Goal: Task Accomplishment & Management: Use online tool/utility

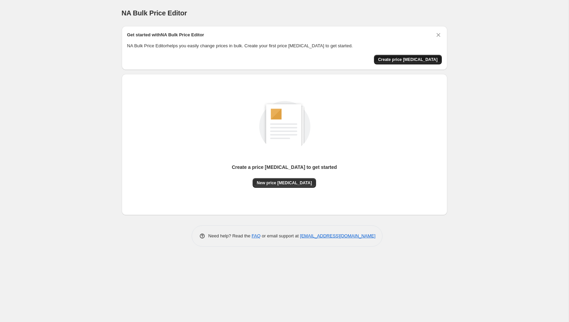
click at [411, 62] on button "Create price [MEDICAL_DATA]" at bounding box center [408, 60] width 68 height 10
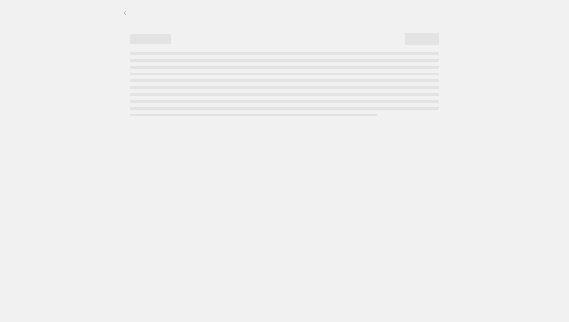
select select "percentage"
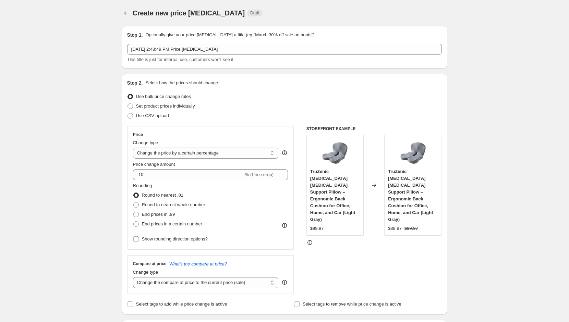
click at [174, 96] on span "Use bulk price change rules" at bounding box center [163, 96] width 55 height 5
click at [128, 94] on input "Use bulk price change rules" at bounding box center [128, 94] width 0 height 0
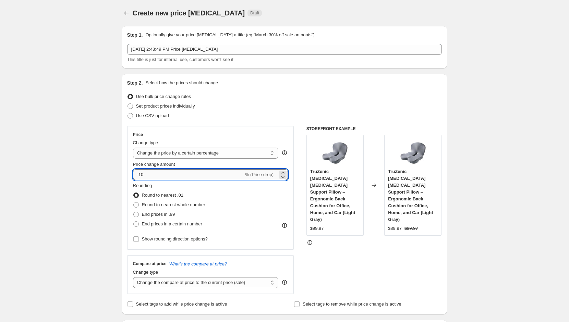
click at [187, 176] on input "-10" at bounding box center [188, 174] width 111 height 11
type input "10"
click at [310, 112] on div "Use CSV upload" at bounding box center [284, 116] width 315 height 10
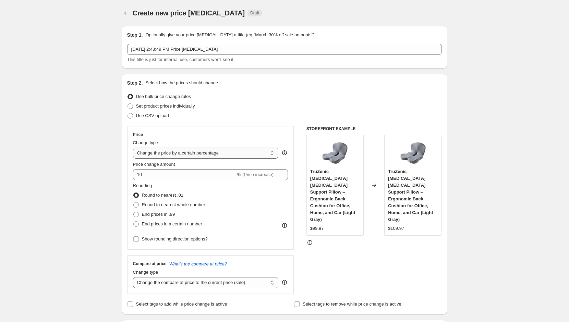
click at [248, 158] on select "Change the price to a certain amount Change the price by a certain amount Chang…" at bounding box center [206, 153] width 146 height 11
select select "by"
click at [133, 148] on select "Change the price to a certain amount Change the price by a certain amount Chang…" at bounding box center [206, 153] width 146 height 11
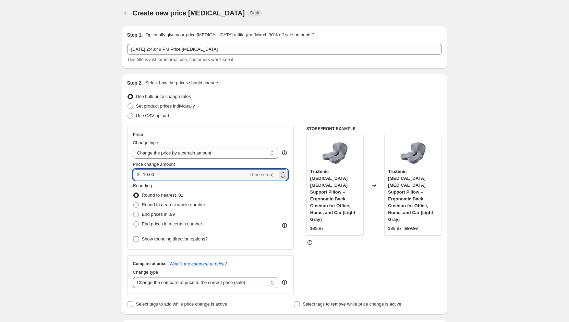
click at [212, 174] on input "-10.00" at bounding box center [195, 174] width 107 height 11
click at [205, 176] on input "10" at bounding box center [191, 174] width 99 height 11
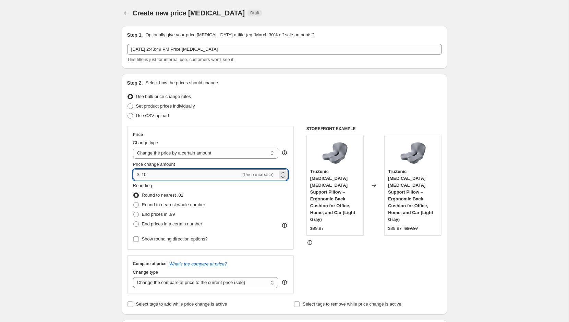
click at [205, 176] on input "10" at bounding box center [191, 174] width 99 height 11
type input "20.00"
click at [336, 100] on div "Use bulk price change rules" at bounding box center [284, 97] width 315 height 10
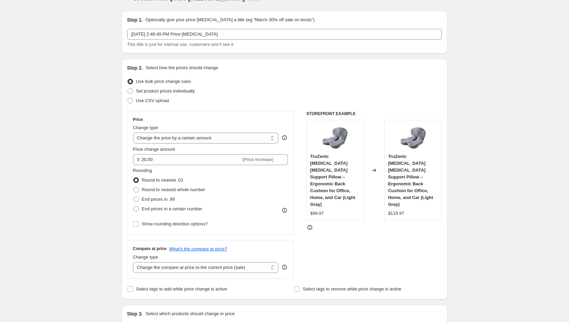
scroll to position [21, 0]
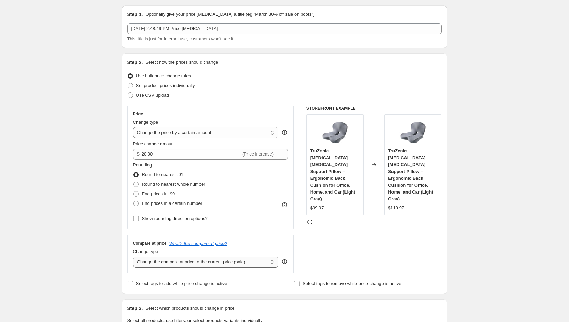
click at [254, 263] on select "Change the compare at price to the current price (sale) Change the compare at p…" at bounding box center [206, 262] width 146 height 11
select select "by"
click at [133, 257] on select "Change the compare at price to the current price (sale) Change the compare at p…" at bounding box center [206, 262] width 146 height 11
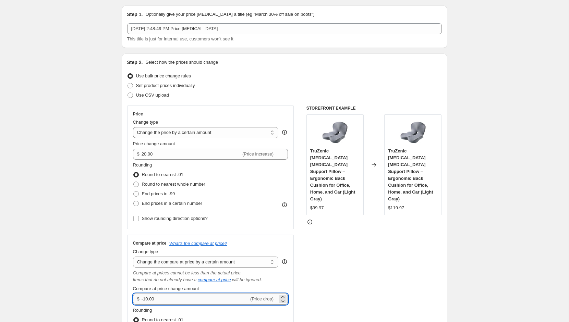
click at [188, 298] on input "-10.00" at bounding box center [195, 299] width 107 height 11
type input "10.00"
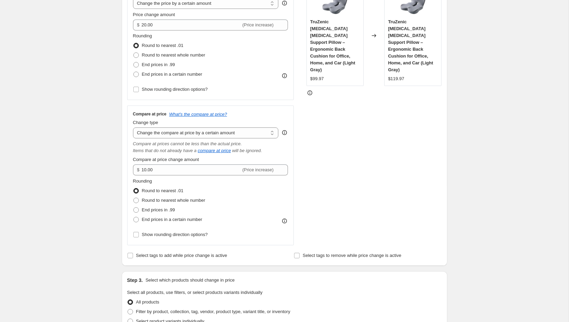
scroll to position [157, 0]
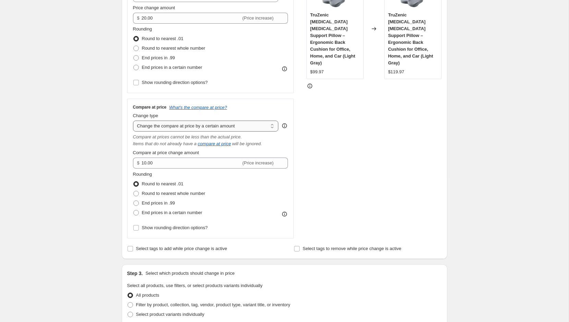
click at [269, 125] on select "Change the compare at price to the current price (sale) Change the compare at p…" at bounding box center [206, 126] width 146 height 11
select select "bp"
click at [133, 121] on select "Change the compare at price to the current price (sale) Change the compare at p…" at bounding box center [206, 126] width 146 height 11
type input "12.00"
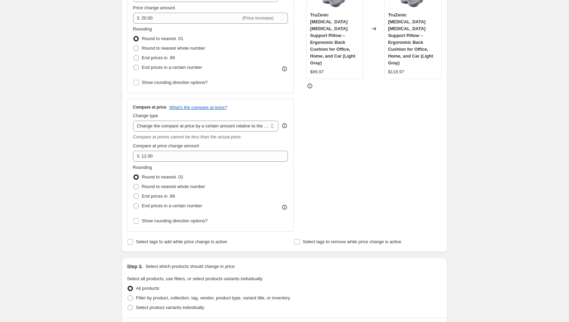
click at [285, 124] on icon at bounding box center [284, 125] width 7 height 7
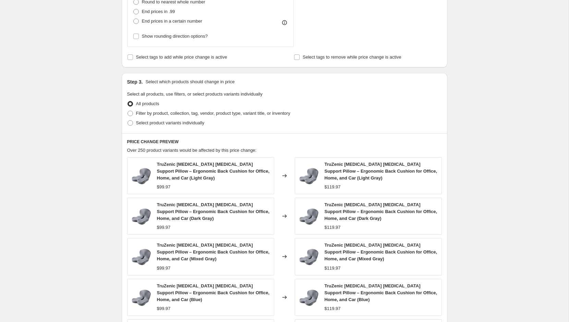
scroll to position [342, 0]
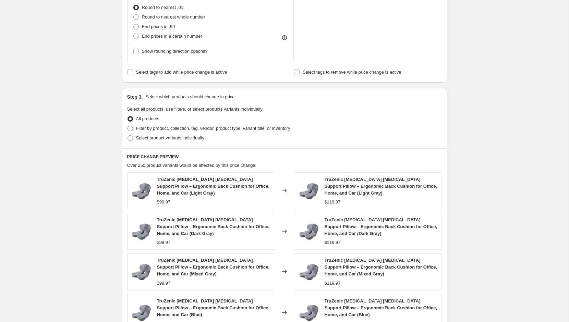
click at [182, 130] on span "Filter by product, collection, tag, vendor, product type, variant title, or inv…" at bounding box center [213, 128] width 154 height 5
click at [128, 126] on input "Filter by product, collection, tag, vendor, product type, variant title, or inv…" at bounding box center [128, 126] width 0 height 0
radio input "true"
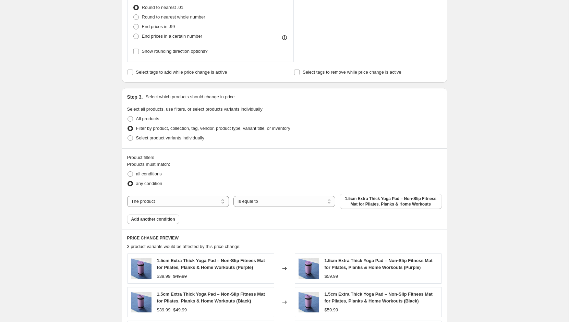
click at [186, 209] on div "Products must match: all conditions any condition The product The product's col…" at bounding box center [284, 192] width 315 height 63
click at [187, 201] on select "The product The product's collection The product's tag The product's vendor The…" at bounding box center [178, 201] width 102 height 11
click at [155, 174] on span "all conditions" at bounding box center [149, 173] width 26 height 5
click at [128, 172] on input "all conditions" at bounding box center [128, 171] width 0 height 0
radio input "true"
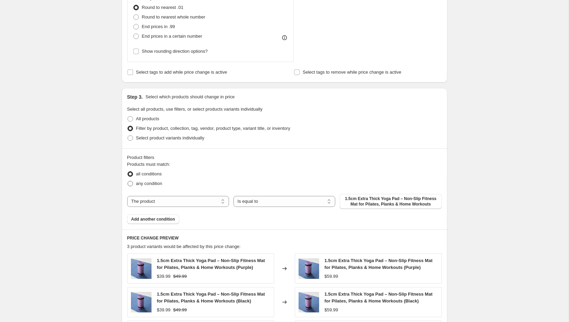
click at [150, 187] on label "any condition" at bounding box center [144, 184] width 35 height 10
click at [128, 181] on input "any condition" at bounding box center [128, 181] width 0 height 0
radio input "true"
click at [147, 137] on span "Select product variants individually" at bounding box center [170, 137] width 68 height 5
click at [128, 136] on input "Select product variants individually" at bounding box center [128, 135] width 0 height 0
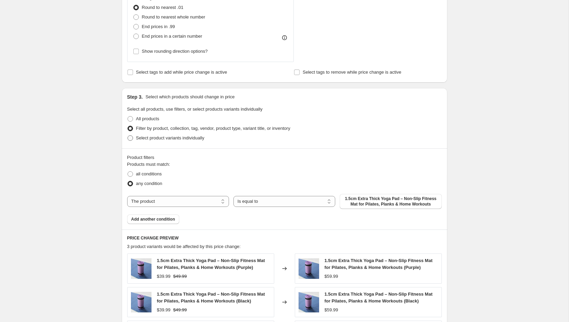
radio input "true"
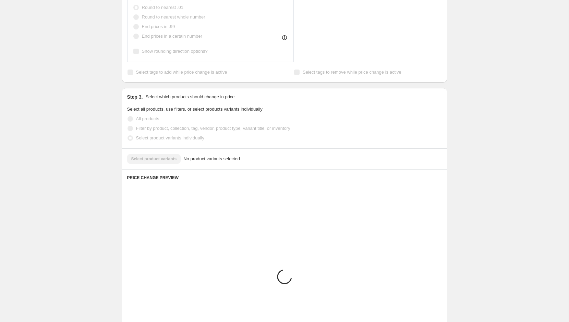
scroll to position [320, 0]
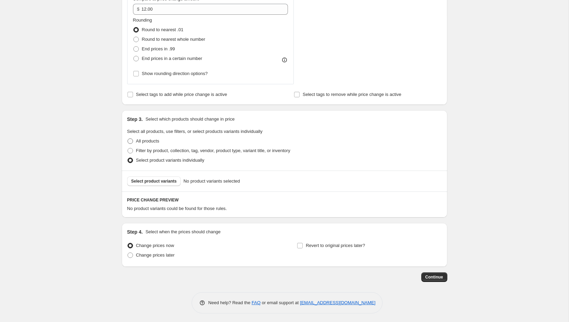
click at [138, 143] on span "All products" at bounding box center [147, 141] width 23 height 7
click at [128, 139] on input "All products" at bounding box center [128, 139] width 0 height 0
radio input "true"
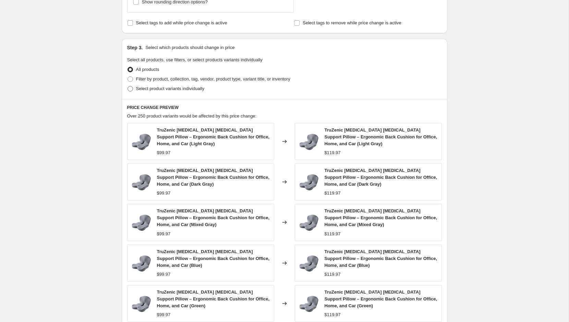
scroll to position [382, 0]
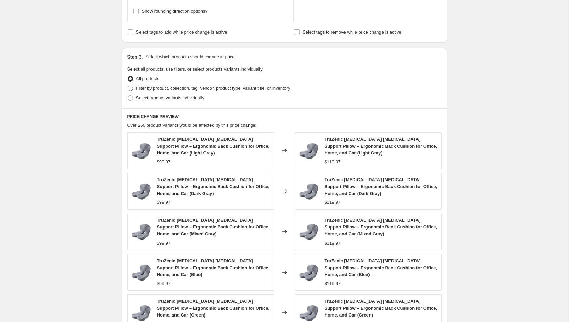
click at [140, 89] on span "Filter by product, collection, tag, vendor, product type, variant title, or inv…" at bounding box center [213, 88] width 154 height 5
click at [128, 86] on input "Filter by product, collection, tag, vendor, product type, variant title, or inv…" at bounding box center [128, 86] width 0 height 0
radio input "true"
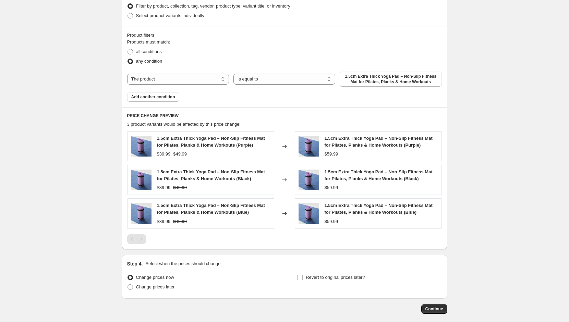
scroll to position [481, 0]
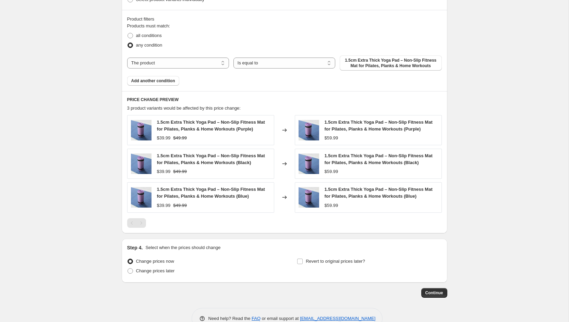
click at [142, 222] on div "Pagination" at bounding box center [142, 223] width 10 height 10
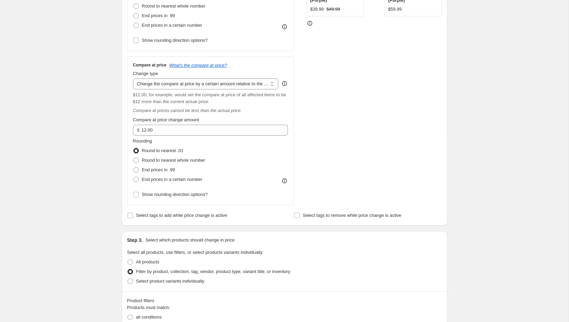
scroll to position [108, 0]
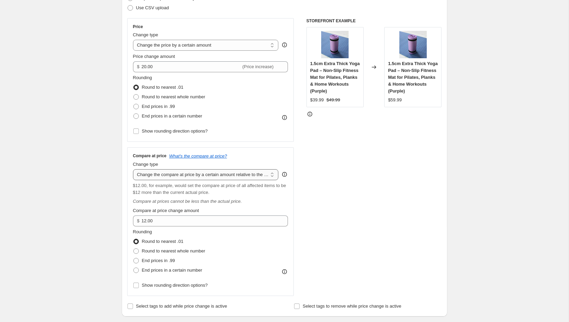
click at [173, 176] on select "Change the compare at price to the current price (sale) Change the compare at p…" at bounding box center [206, 174] width 146 height 11
select select "to"
click at [133, 169] on select "Change the compare at price to the current price (sale) Change the compare at p…" at bounding box center [206, 174] width 146 height 11
type input "80.00"
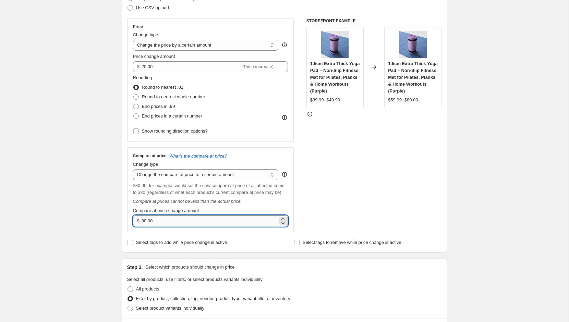
click at [167, 223] on input "80.00" at bounding box center [210, 221] width 136 height 11
click at [196, 180] on div "Compare at price What's the compare at price? Change type Change the compare at…" at bounding box center [210, 189] width 155 height 73
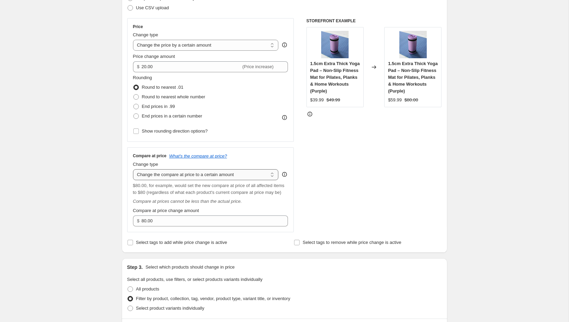
click at [199, 174] on select "Change the compare at price to the current price (sale) Change the compare at p…" at bounding box center [206, 174] width 146 height 11
select select "by"
click at [133, 169] on select "Change the compare at price to the current price (sale) Change the compare at p…" at bounding box center [206, 174] width 146 height 11
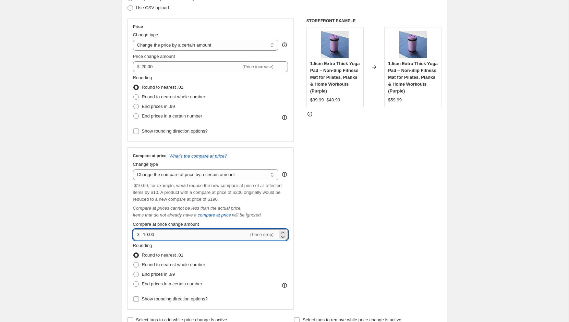
click at [169, 233] on input "-10.00" at bounding box center [195, 234] width 107 height 11
type input "20.00"
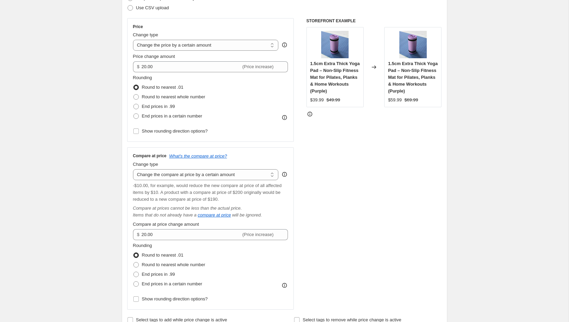
click at [363, 210] on div "STOREFRONT EXAMPLE 1.5cm Extra Thick Yoga Pad – Non-Slip Fitness Mat for Pilate…" at bounding box center [374, 164] width 135 height 292
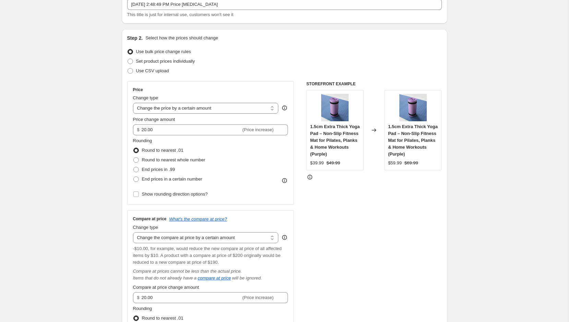
scroll to position [45, 0]
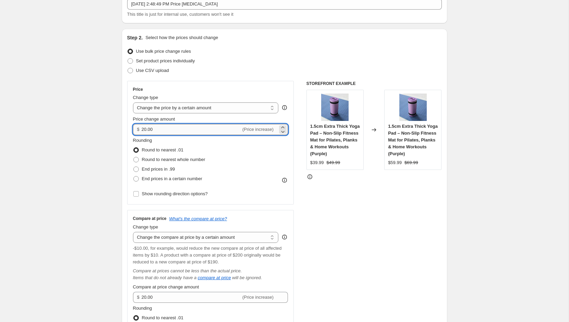
click at [191, 128] on input "20.00" at bounding box center [191, 129] width 99 height 11
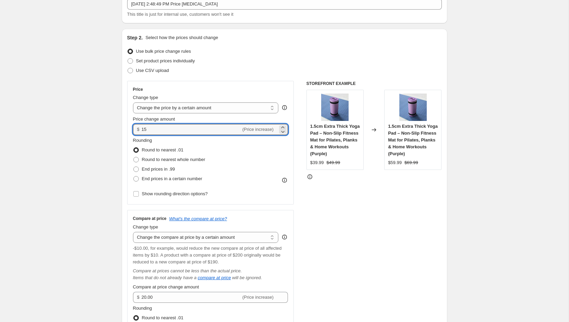
type input "15.00"
click at [339, 206] on div "STOREFRONT EXAMPLE 1.5cm Extra Thick Yoga Pad – Non-Slip Fitness Mat for Pilate…" at bounding box center [374, 227] width 135 height 292
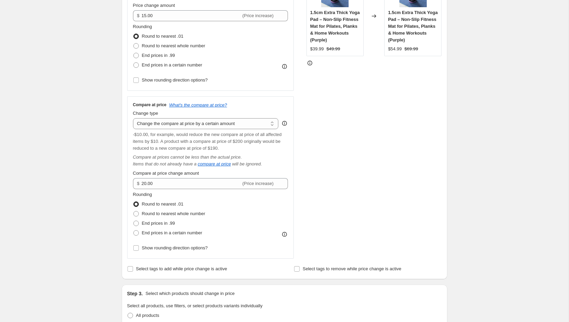
scroll to position [170, 0]
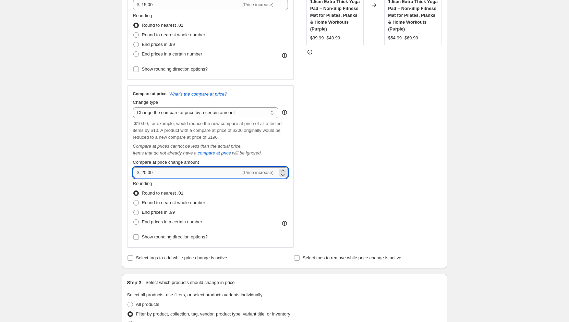
click at [161, 171] on input "20.00" at bounding box center [191, 172] width 99 height 11
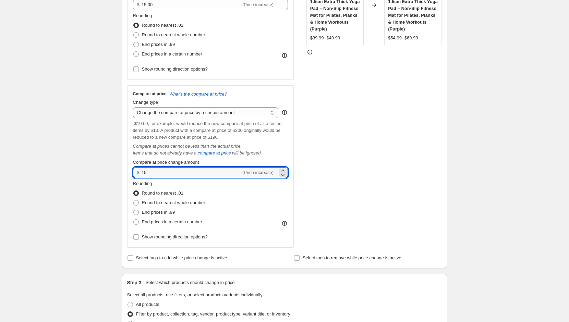
type input "15.00"
click at [346, 190] on div "STOREFRONT EXAMPLE 1.5cm Extra Thick Yoga Pad – Non-Slip Fitness Mat for Pilate…" at bounding box center [374, 102] width 135 height 292
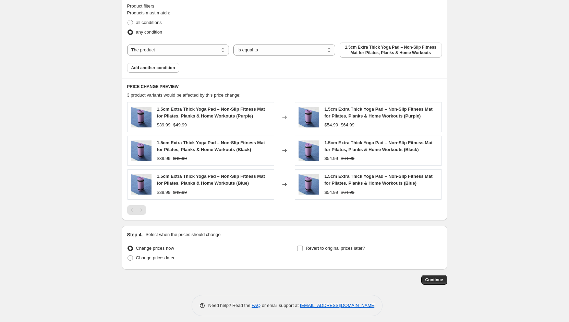
scroll to position [510, 0]
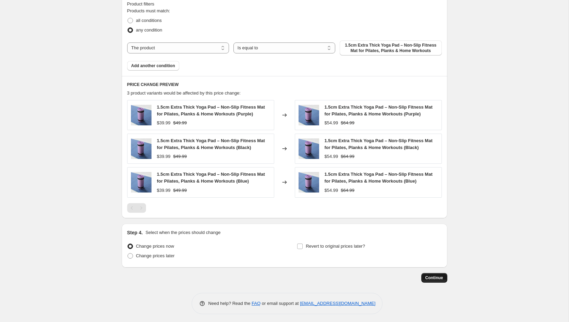
click at [440, 275] on span "Continue" at bounding box center [435, 277] width 18 height 5
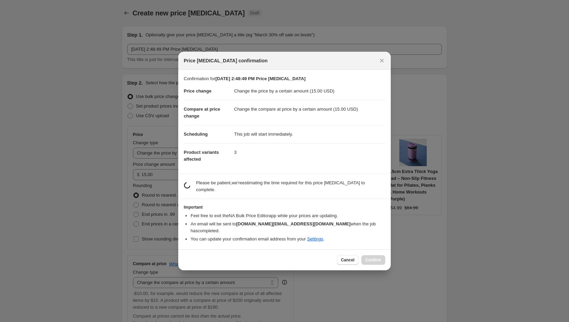
scroll to position [0, 0]
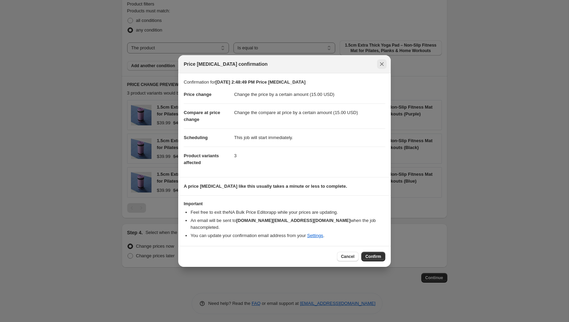
click at [383, 68] on icon "Close" at bounding box center [382, 64] width 7 height 7
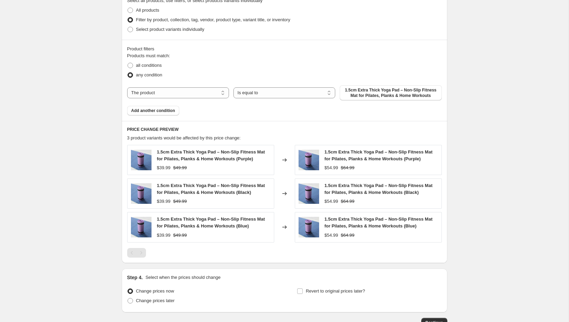
scroll to position [409, 0]
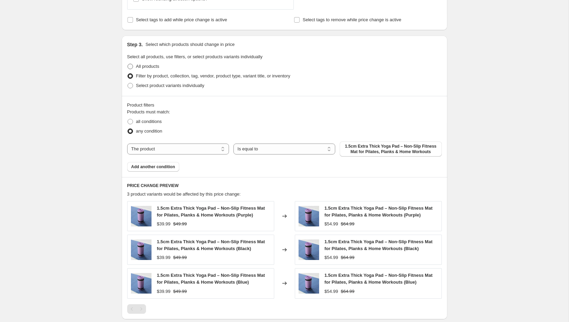
click at [141, 67] on span "All products" at bounding box center [147, 66] width 23 height 5
click at [128, 64] on input "All products" at bounding box center [128, 64] width 0 height 0
radio input "true"
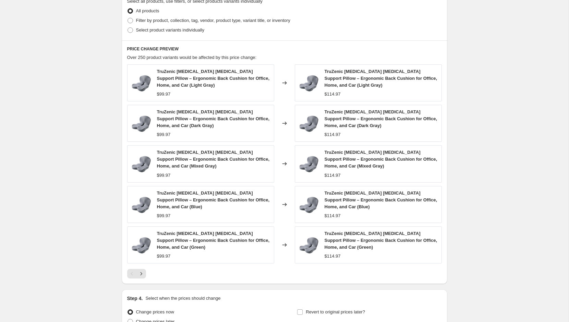
scroll to position [460, 0]
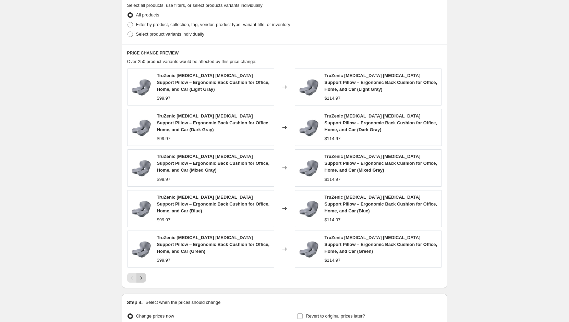
click at [143, 276] on icon "Next" at bounding box center [141, 278] width 7 height 7
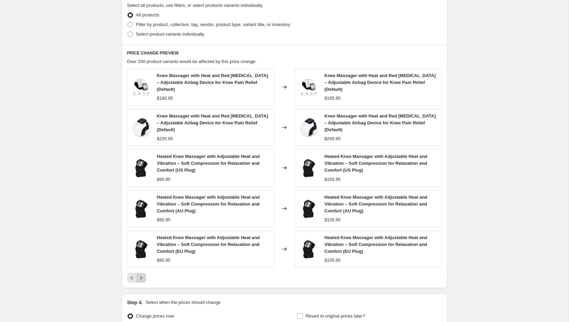
click at [144, 275] on icon "Next" at bounding box center [141, 278] width 7 height 7
